Goal: Information Seeking & Learning: Find specific fact

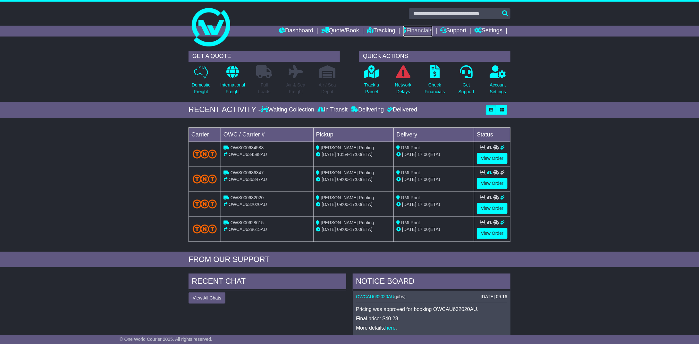
click at [418, 30] on link "Financials" at bounding box center [417, 31] width 29 height 11
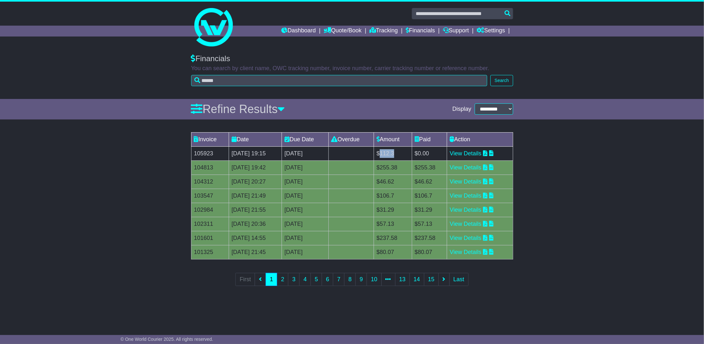
drag, startPoint x: 412, startPoint y: 152, endPoint x: 398, endPoint y: 154, distance: 14.2
click at [398, 154] on td "$112.3" at bounding box center [393, 154] width 38 height 14
copy td "112.3"
